Goal: Information Seeking & Learning: Learn about a topic

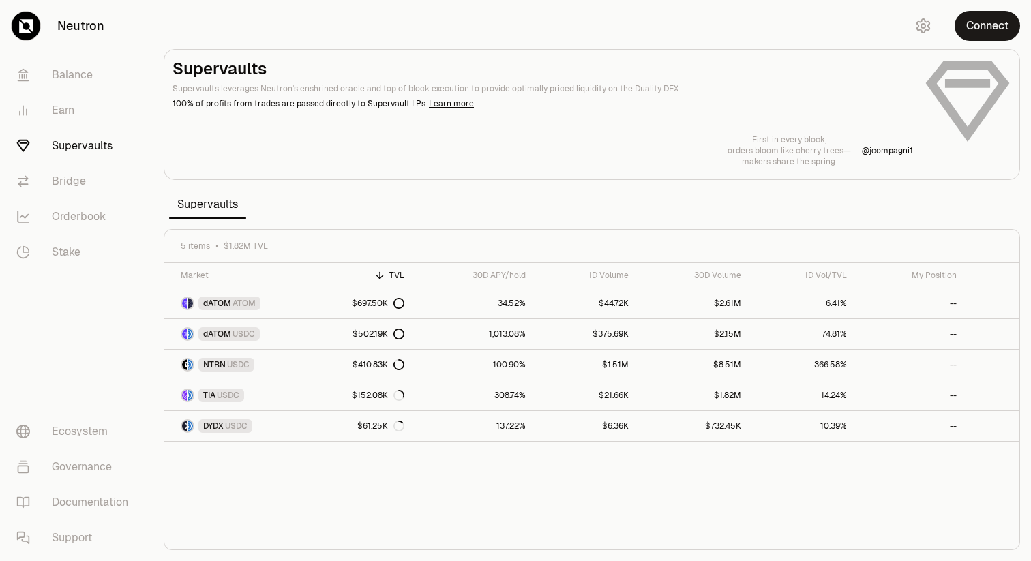
click at [545, 472] on div "Market TVL 30D APY/hold 1D Volume 30D Volume 1D Vol/TVL My Position dATOM ATOM …" at bounding box center [591, 406] width 855 height 287
click at [291, 397] on link "TIA USDC" at bounding box center [239, 396] width 150 height 30
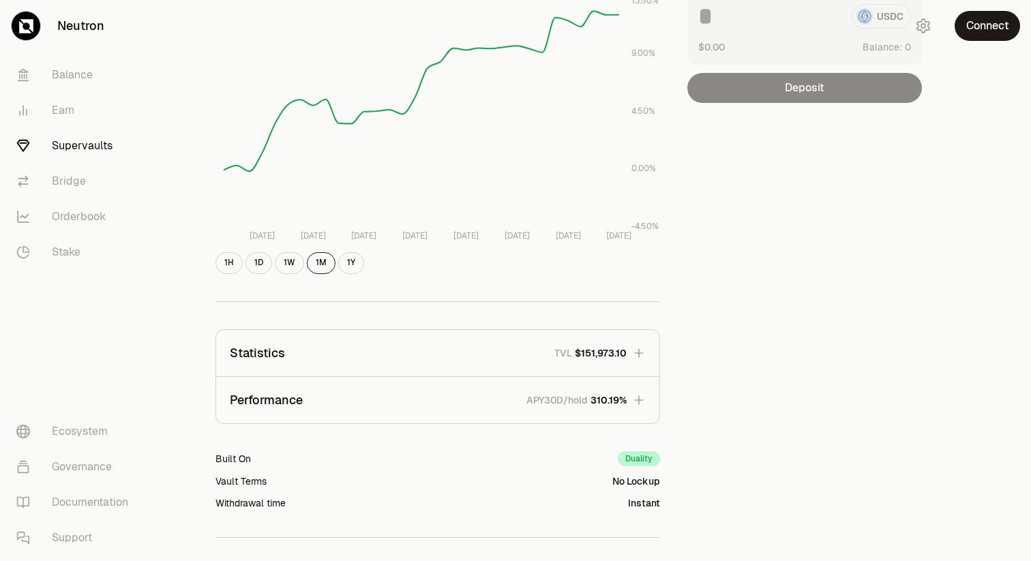
scroll to position [308, 0]
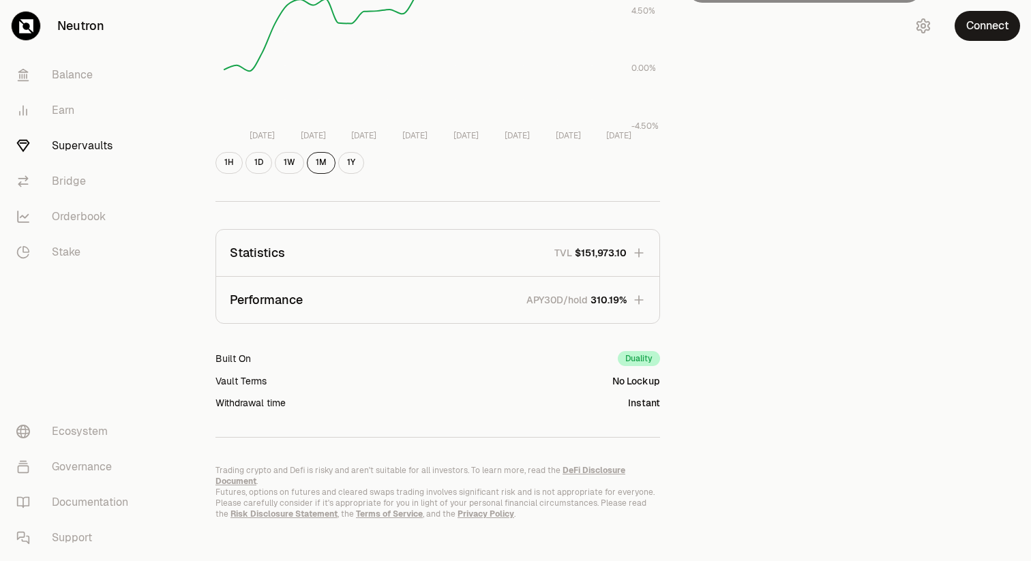
click at [640, 302] on icon "button" at bounding box center [639, 300] width 14 height 14
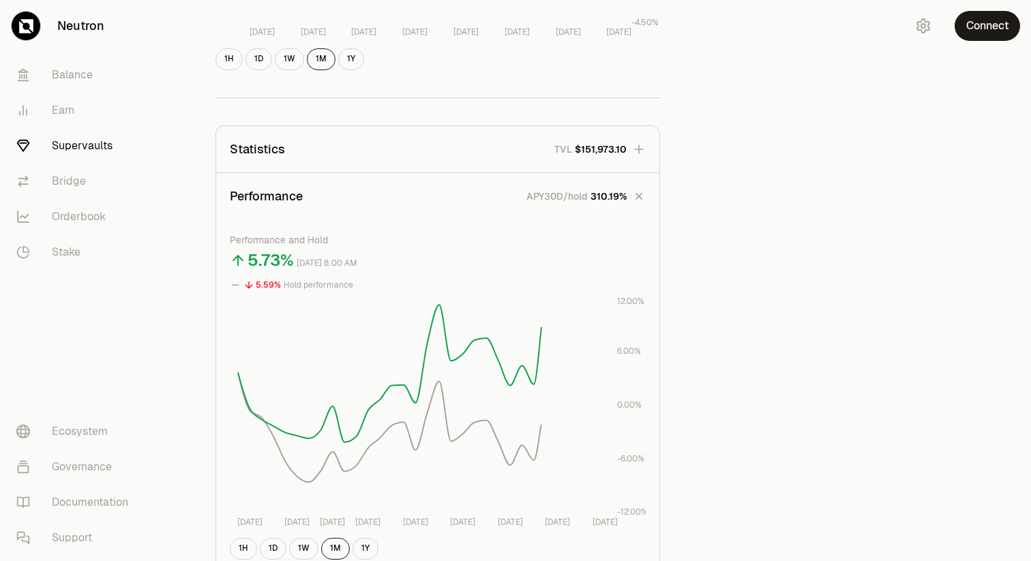
scroll to position [429, 0]
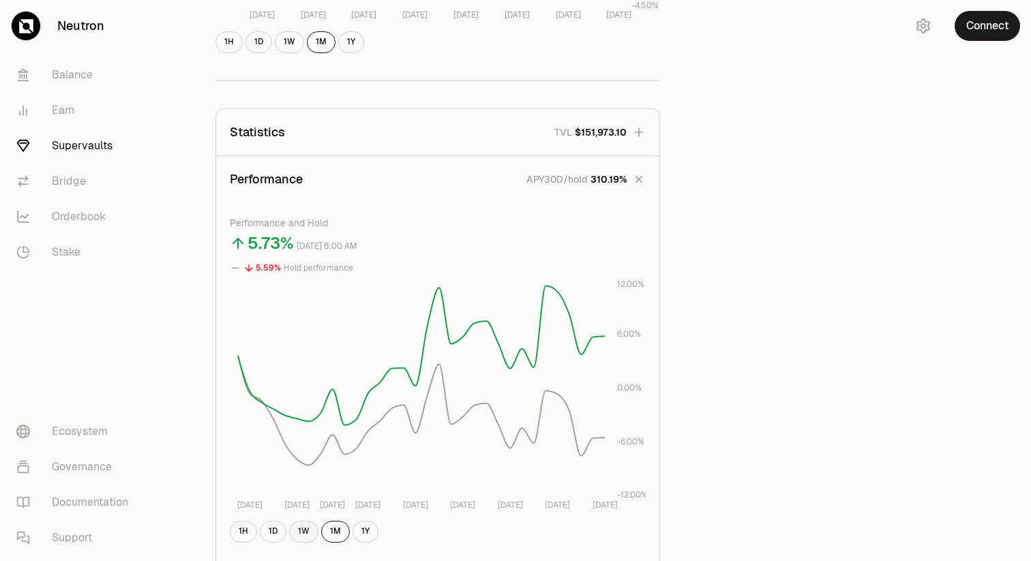
click at [297, 535] on button "1W" at bounding box center [303, 532] width 29 height 22
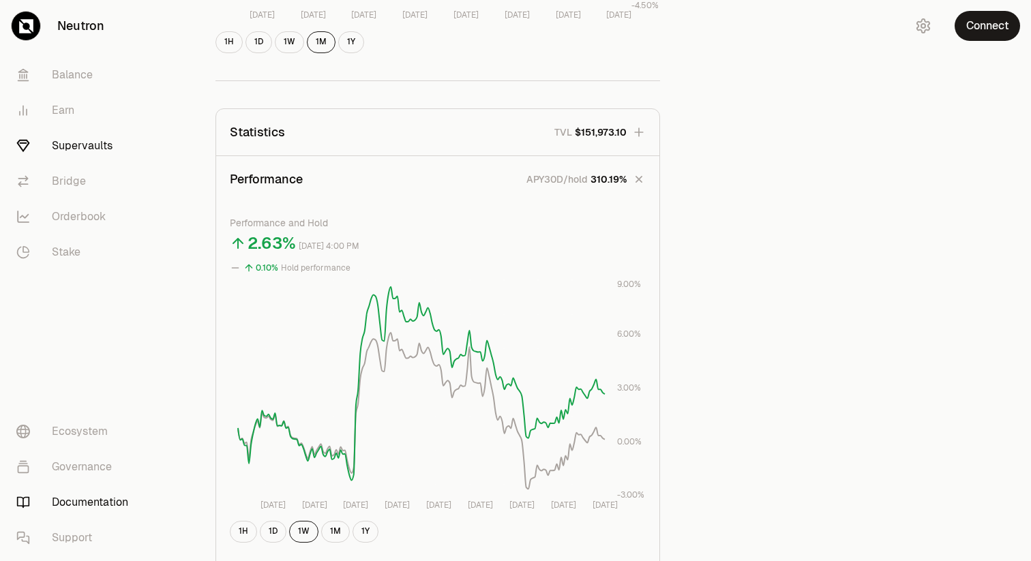
click at [81, 498] on link "Documentation" at bounding box center [76, 502] width 142 height 35
click at [83, 495] on link "Documentation" at bounding box center [76, 502] width 142 height 35
click at [78, 147] on link "Supervaults" at bounding box center [76, 145] width 142 height 35
